Goal: Task Accomplishment & Management: Manage account settings

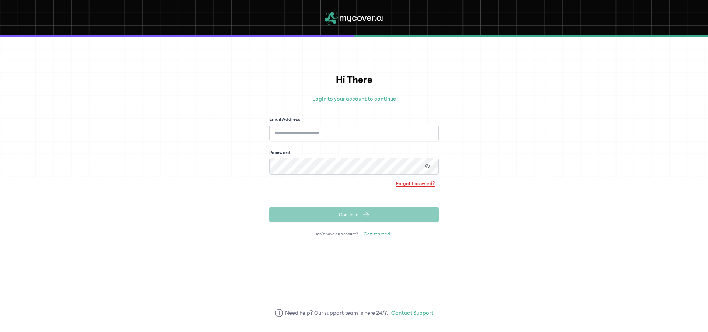
click at [418, 183] on span "Forgot Password?" at bounding box center [415, 183] width 39 height 7
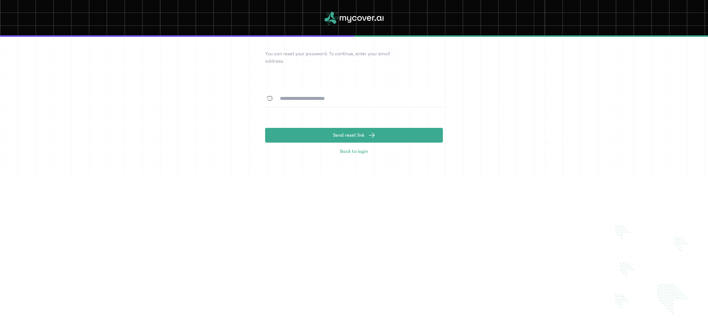
click at [328, 100] on input at bounding box center [358, 98] width 169 height 17
type input "**********"
click at [500, 223] on div "**********" at bounding box center [354, 184] width 708 height 295
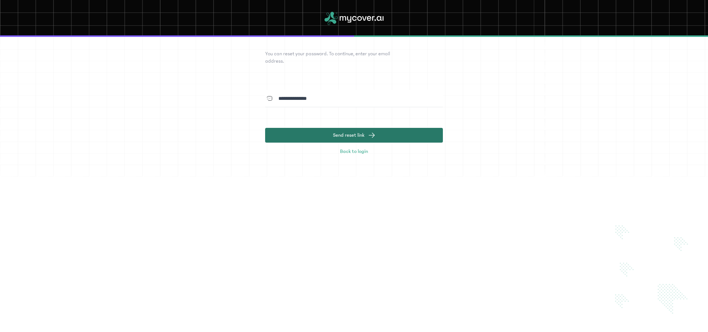
click at [370, 135] on span "submit" at bounding box center [371, 135] width 7 height 7
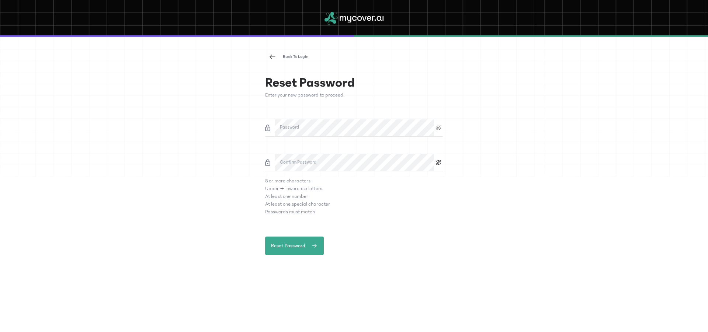
click at [437, 128] on icon at bounding box center [438, 128] width 9 height 6
click at [295, 129] on label "Password" at bounding box center [289, 127] width 19 height 7
click at [301, 162] on label "Confirm Password" at bounding box center [298, 162] width 36 height 7
click at [438, 164] on icon at bounding box center [438, 162] width 3 height 3
click at [305, 250] on button "Reset Password" at bounding box center [294, 246] width 59 height 18
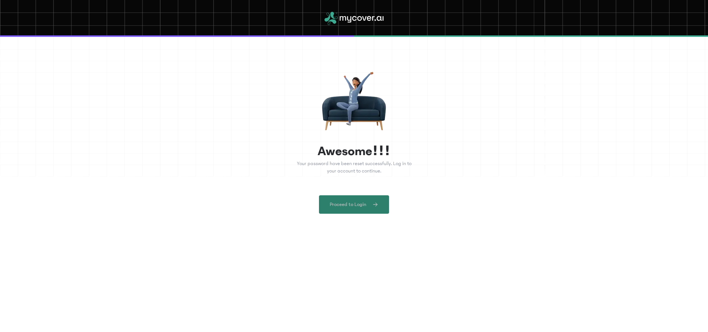
click at [371, 209] on button "Proceed to Login" at bounding box center [354, 204] width 70 height 18
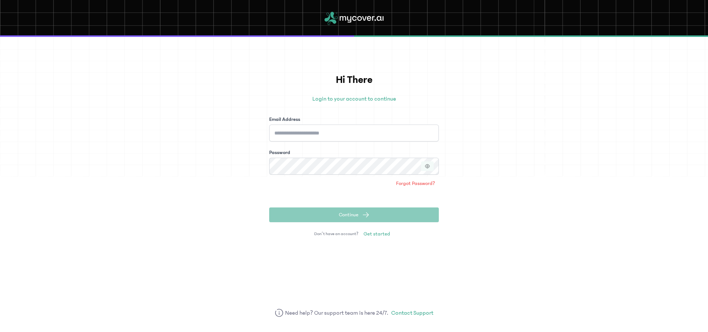
click at [430, 165] on button "button" at bounding box center [427, 166] width 13 height 10
click at [289, 136] on input "Email Address" at bounding box center [354, 133] width 170 height 17
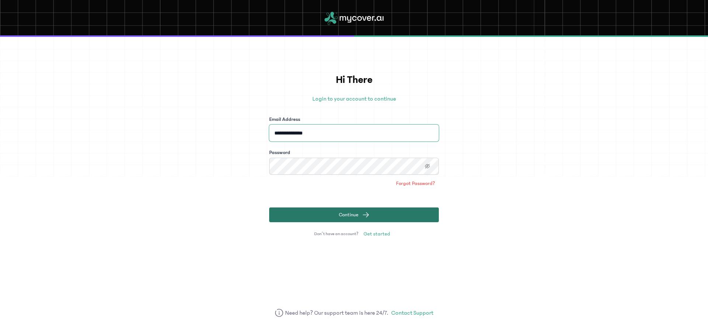
type input "**********"
click at [385, 214] on button "Continue" at bounding box center [354, 214] width 170 height 15
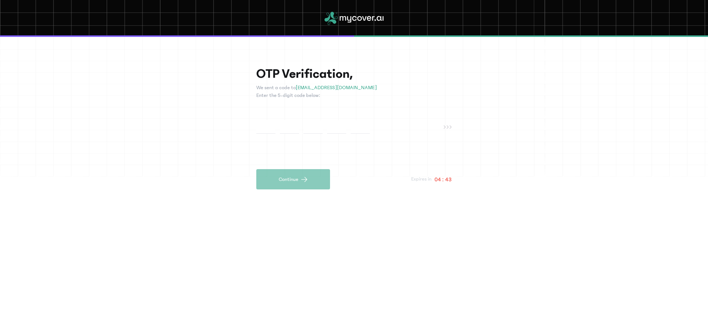
paste input "*"
type input "*"
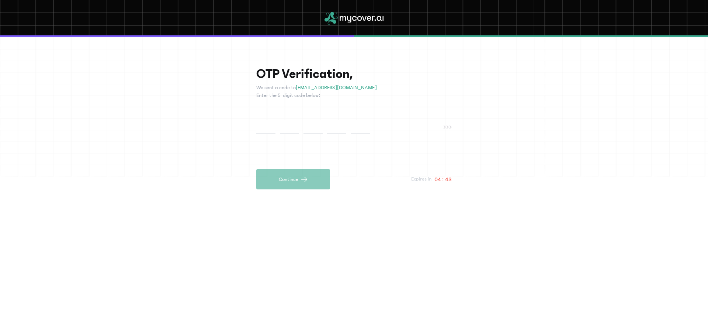
type input "*"
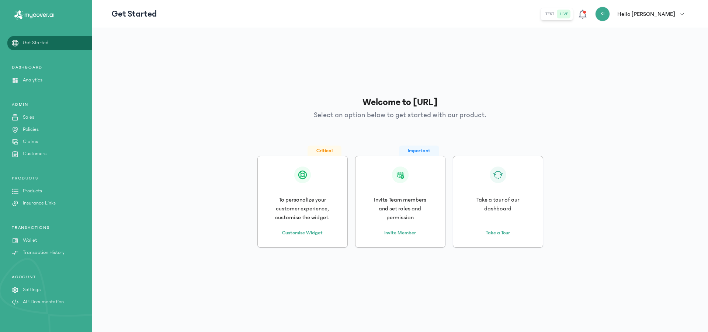
click at [50, 44] on link "Get Started" at bounding box center [46, 43] width 92 height 8
click at [44, 190] on link "Products" at bounding box center [46, 191] width 92 height 8
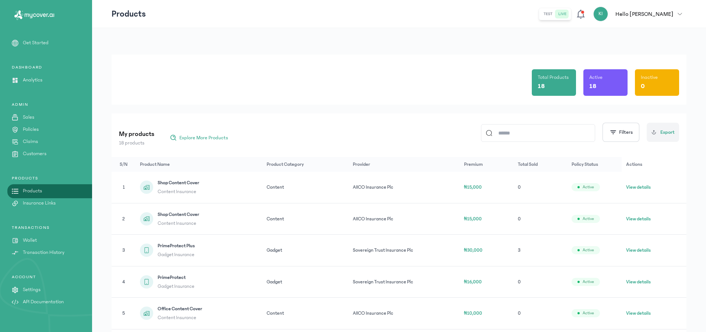
click at [41, 202] on p "Insurance Links" at bounding box center [39, 203] width 33 height 8
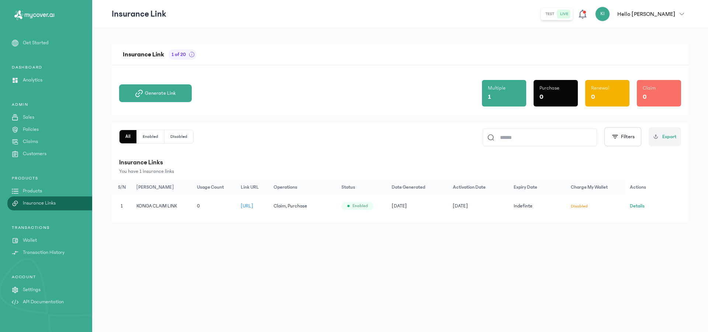
click at [152, 138] on button "Enabled" at bounding box center [151, 136] width 28 height 13
click at [181, 138] on button "Disabled" at bounding box center [178, 136] width 29 height 13
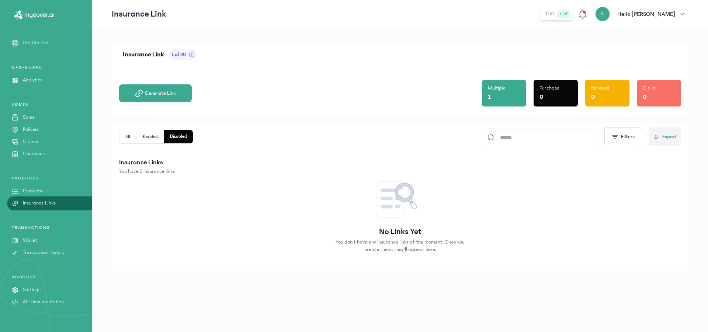
click at [154, 136] on button "Enabled" at bounding box center [150, 136] width 28 height 13
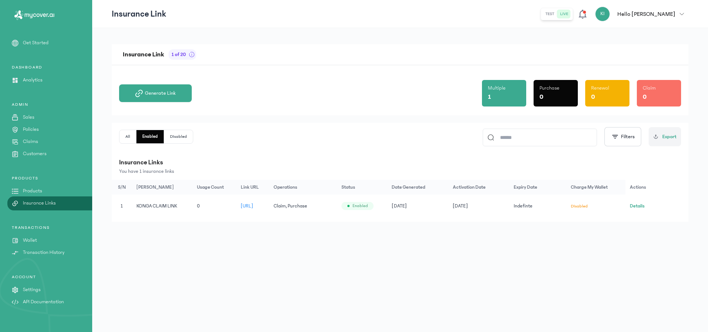
click at [253, 207] on span "[URL]" at bounding box center [247, 205] width 13 height 5
click at [56, 252] on p "Transaction History" at bounding box center [44, 253] width 42 height 8
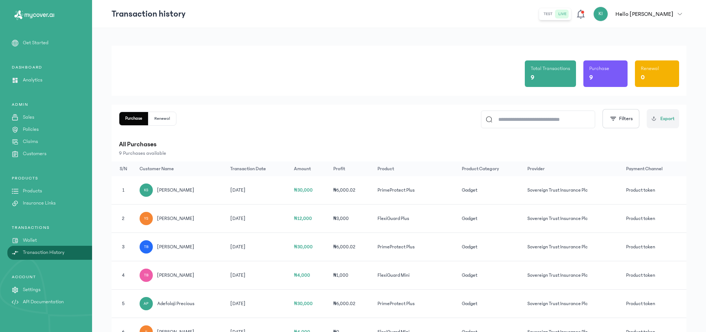
click at [34, 119] on p "Sales" at bounding box center [28, 118] width 11 height 8
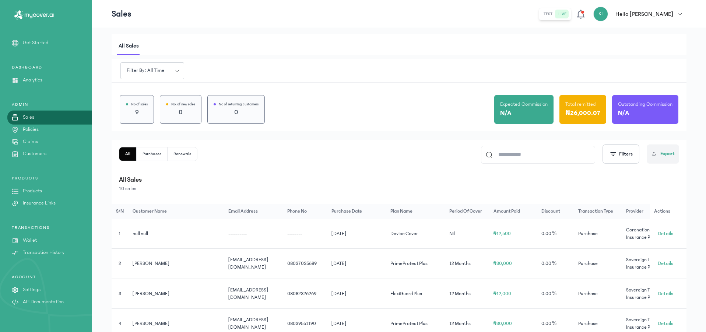
click at [156, 157] on button "Purchases" at bounding box center [152, 153] width 31 height 13
click at [36, 80] on p "Analytics" at bounding box center [33, 80] width 20 height 8
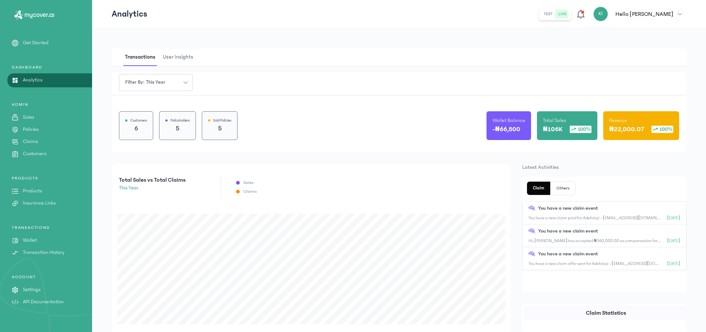
click at [42, 42] on p "Get Started" at bounding box center [36, 43] width 26 height 8
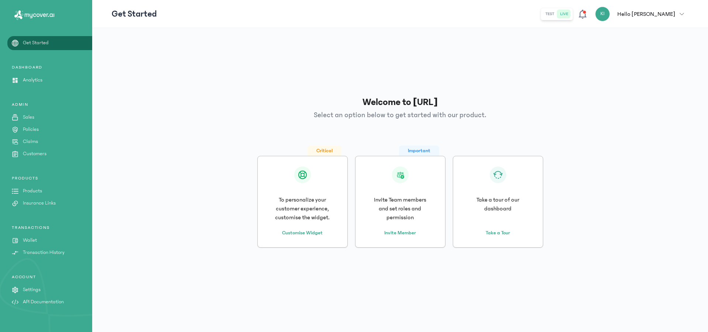
click at [48, 190] on link "Products" at bounding box center [46, 191] width 92 height 8
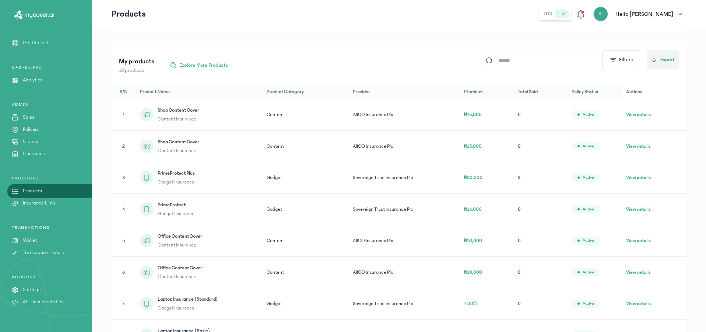
scroll to position [215, 0]
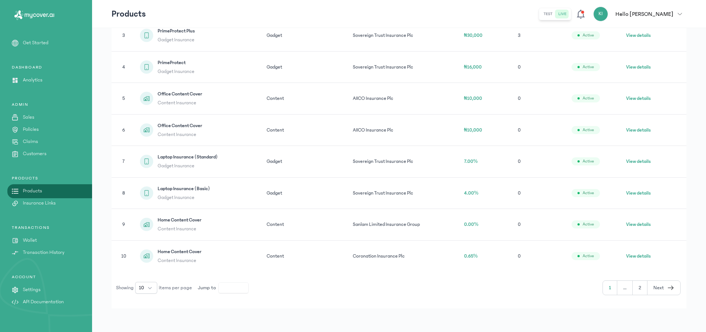
click at [664, 289] on span "Next" at bounding box center [659, 288] width 11 height 8
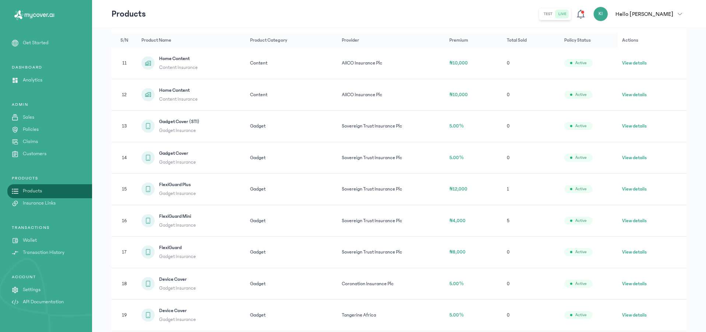
scroll to position [104, 0]
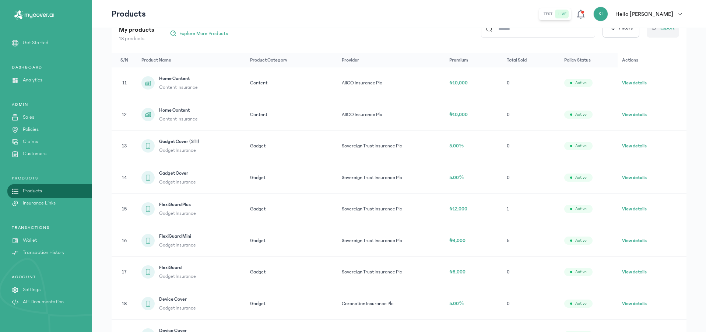
click at [188, 146] on div "Gadget Cover (STI) Gadget Insurance" at bounding box center [179, 146] width 40 height 17
click at [153, 146] on div at bounding box center [148, 145] width 13 height 13
click at [638, 145] on button "View details" at bounding box center [634, 145] width 25 height 7
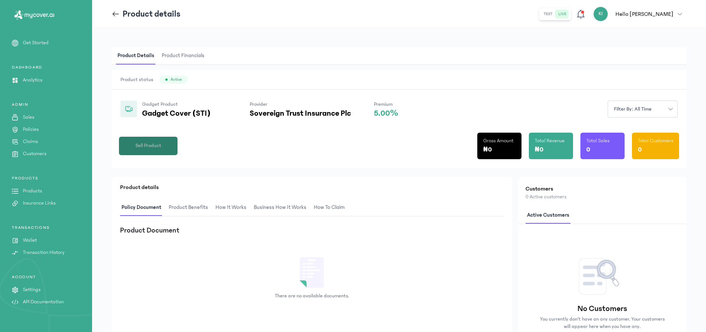
click at [153, 145] on span "Sell Product" at bounding box center [149, 146] width 26 height 8
click at [114, 15] on icon at bounding box center [116, 14] width 8 height 8
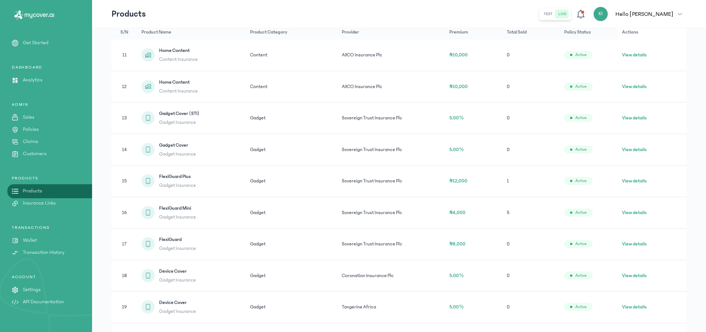
scroll to position [215, 0]
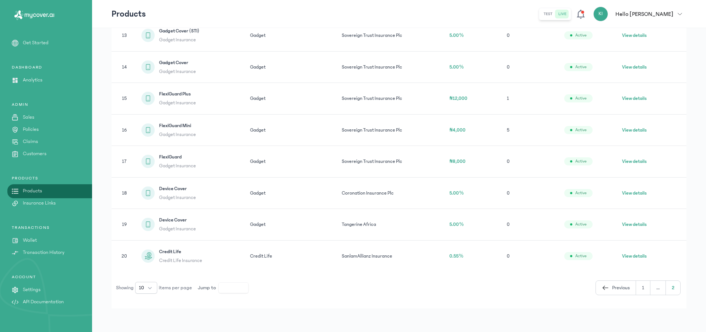
click at [631, 225] on button "View details" at bounding box center [634, 224] width 25 height 7
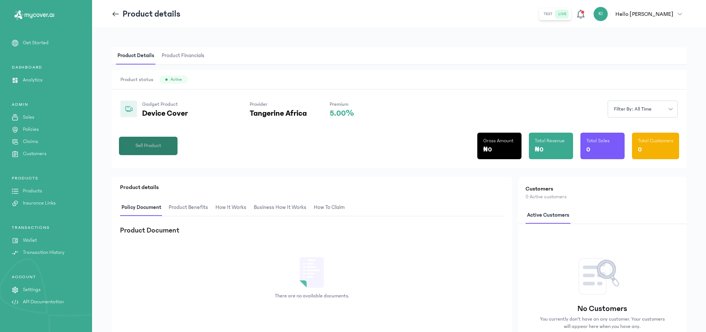
click at [157, 143] on span "Sell Product" at bounding box center [149, 146] width 26 height 8
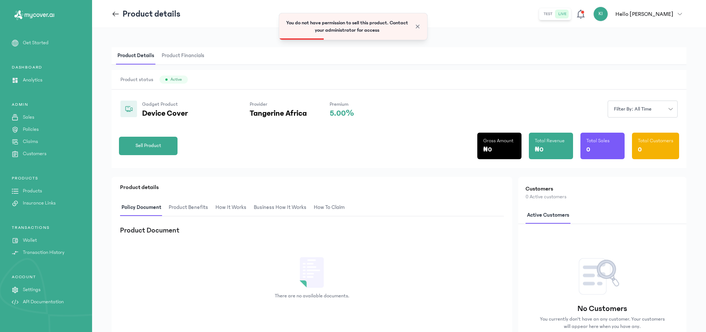
click at [119, 15] on icon at bounding box center [116, 14] width 8 height 8
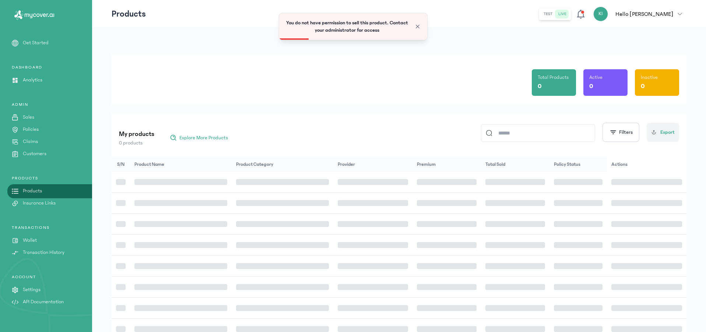
scroll to position [78, 0]
